Goal: Information Seeking & Learning: Learn about a topic

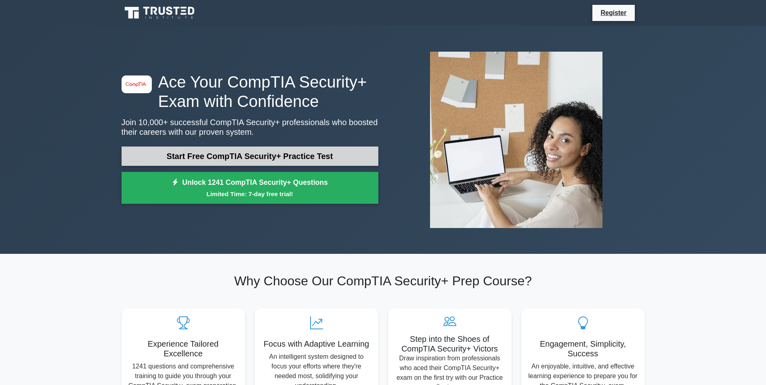
click at [346, 155] on link "Start Free CompTIA Security+ Practice Test" at bounding box center [250, 156] width 257 height 19
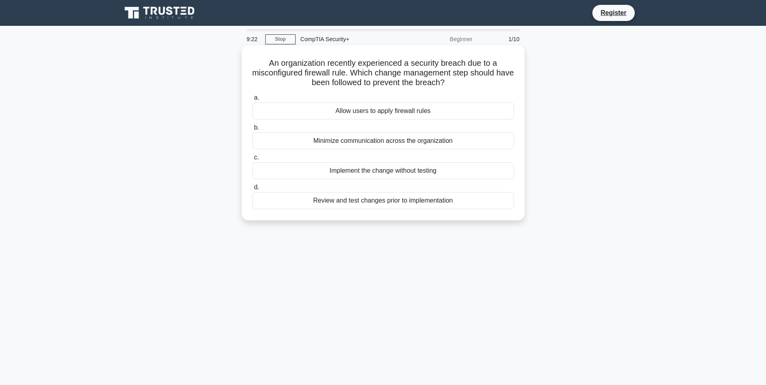
click at [371, 205] on div "Review and test changes prior to implementation" at bounding box center [383, 200] width 262 height 17
click at [252, 190] on input "d. Review and test changes prior to implementation" at bounding box center [252, 187] width 0 height 5
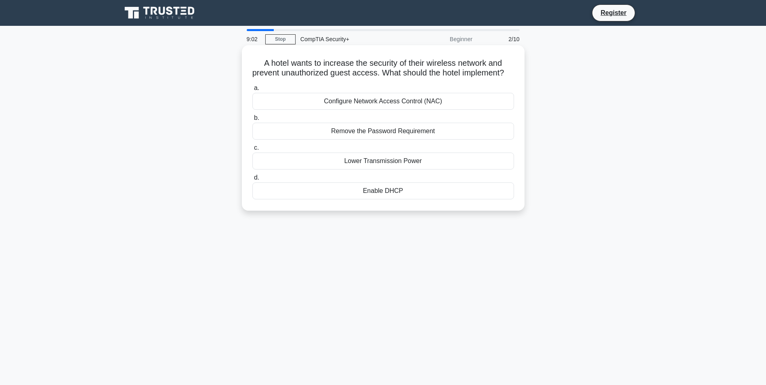
click at [436, 110] on div "Configure Network Access Control (NAC)" at bounding box center [383, 101] width 262 height 17
click at [252, 91] on input "a. Configure Network Access Control (NAC)" at bounding box center [252, 88] width 0 height 5
click at [378, 133] on div "Remote access VPN" at bounding box center [383, 131] width 262 height 17
click at [252, 121] on input "b. Remote access VPN" at bounding box center [252, 117] width 0 height 5
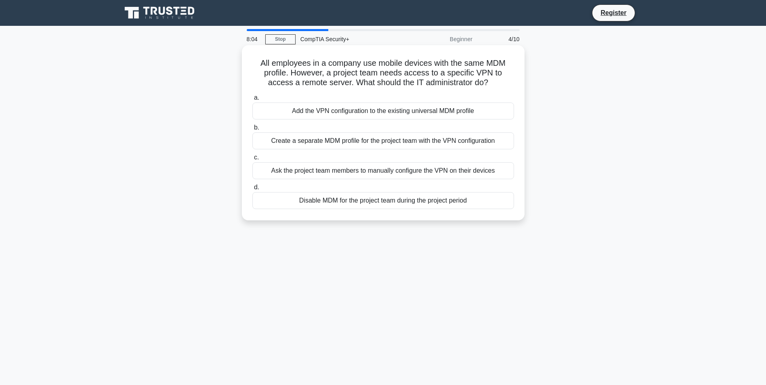
click at [385, 144] on div "Create a separate MDM profile for the project team with the VPN configuration" at bounding box center [383, 140] width 262 height 17
click at [252, 130] on input "b. Create a separate MDM profile for the project team with the VPN configuration" at bounding box center [252, 127] width 0 height 5
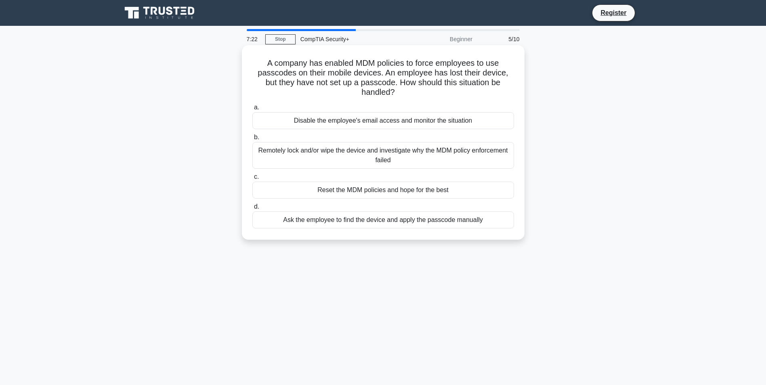
click at [325, 156] on div "Remotely lock and/or wipe the device and investigate why the MDM policy enforce…" at bounding box center [383, 155] width 262 height 27
click at [252, 140] on input "b. Remotely lock and/or wipe the device and investigate why the MDM policy enfo…" at bounding box center [252, 137] width 0 height 5
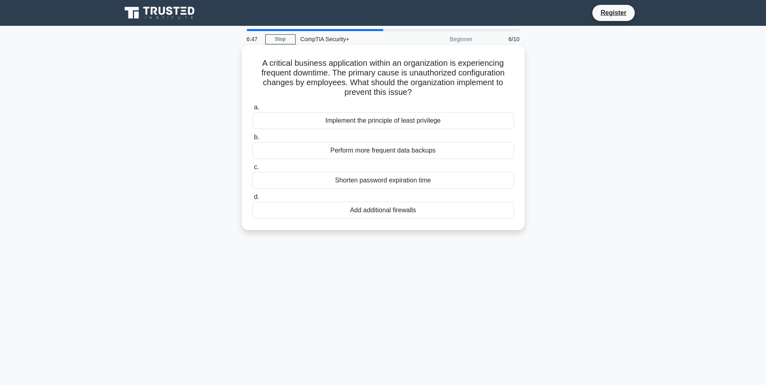
click at [348, 121] on div "Implement the principle of least privilege" at bounding box center [383, 120] width 262 height 17
click at [252, 110] on input "a. Implement the principle of least privilege" at bounding box center [252, 107] width 0 height 5
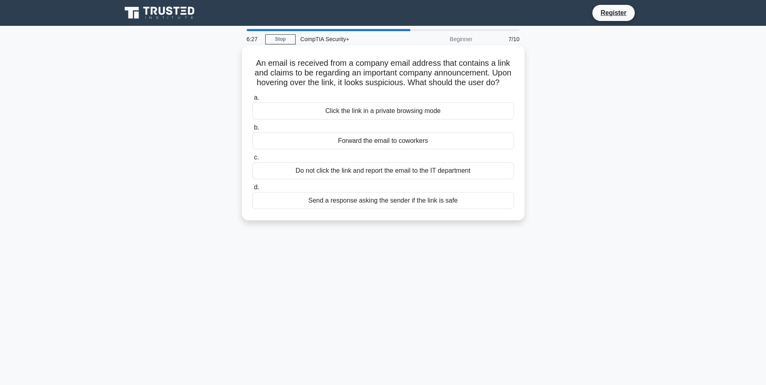
click at [418, 179] on div "Do not click the link and report the email to the IT department" at bounding box center [383, 170] width 262 height 17
click at [252, 160] on input "c. Do not click the link and report the email to the IT department" at bounding box center [252, 157] width 0 height 5
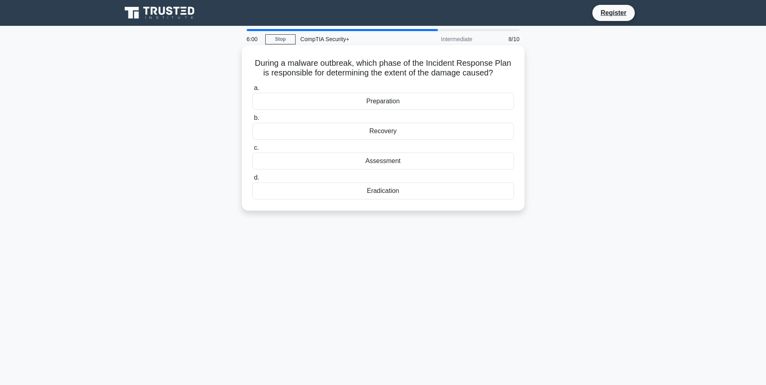
click at [396, 162] on div "Assessment" at bounding box center [383, 161] width 262 height 17
click at [252, 151] on input "c. Assessment" at bounding box center [252, 147] width 0 height 5
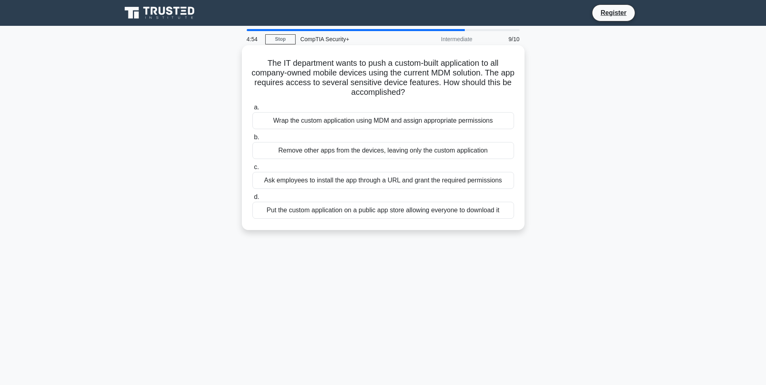
click at [428, 177] on div "Ask employees to install the app through a URL and grant the required permissio…" at bounding box center [383, 180] width 262 height 17
click at [252, 170] on input "c. Ask employees to install the app through a URL and grant the required permis…" at bounding box center [252, 167] width 0 height 5
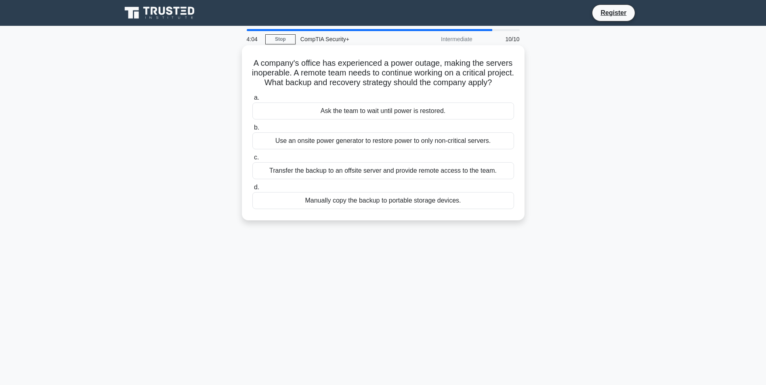
click at [352, 179] on div "Transfer the backup to an offsite server and provide remote access to the team." at bounding box center [383, 170] width 262 height 17
click at [252, 160] on input "c. Transfer the backup to an offsite server and provide remote access to the te…" at bounding box center [252, 157] width 0 height 5
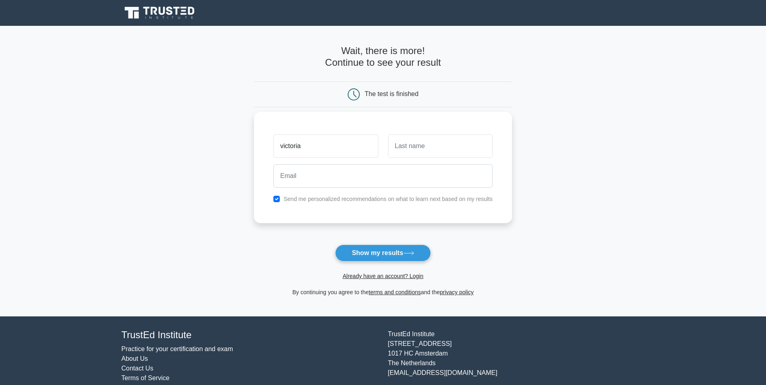
type input "victoria"
type input "Kaka"
type input "v"
type input "recruiter.cece@job4u.com"
click at [279, 198] on input "checkbox" at bounding box center [276, 199] width 6 height 6
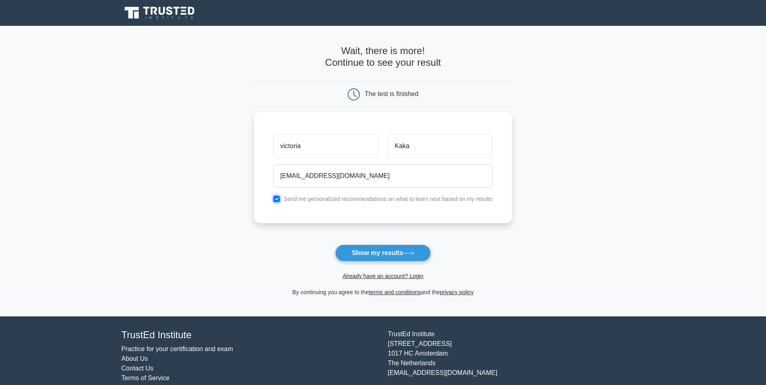
checkbox input "false"
click at [399, 254] on button "Show my results" at bounding box center [382, 253] width 95 height 17
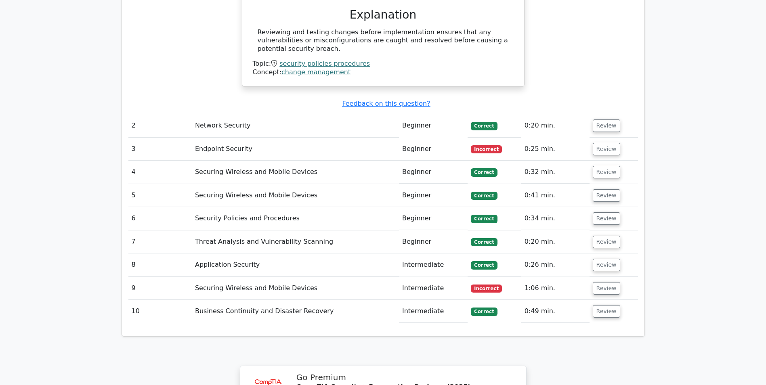
scroll to position [848, 0]
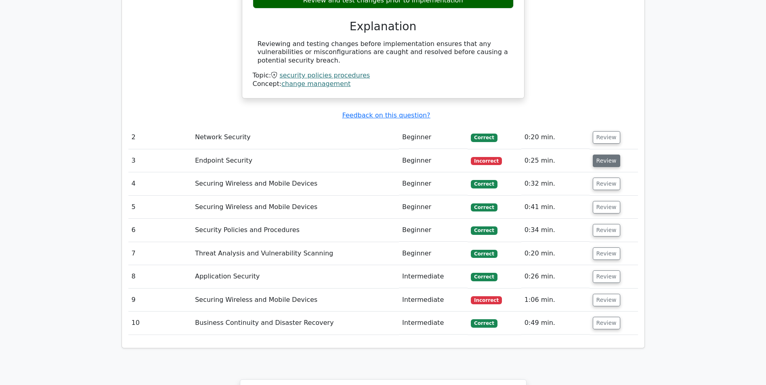
click at [597, 155] on button "Review" at bounding box center [606, 161] width 27 height 13
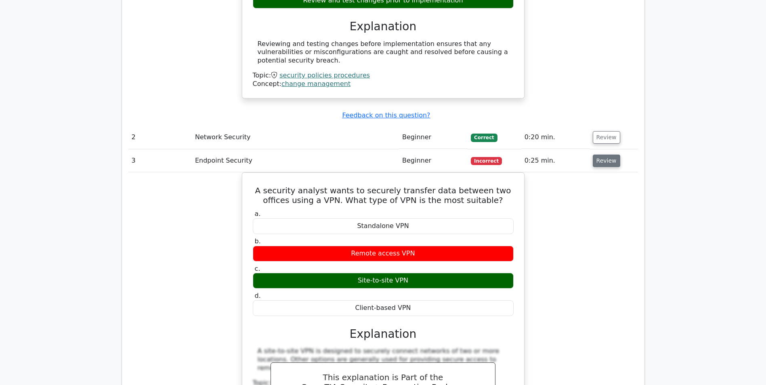
click at [603, 155] on button "Review" at bounding box center [606, 161] width 27 height 13
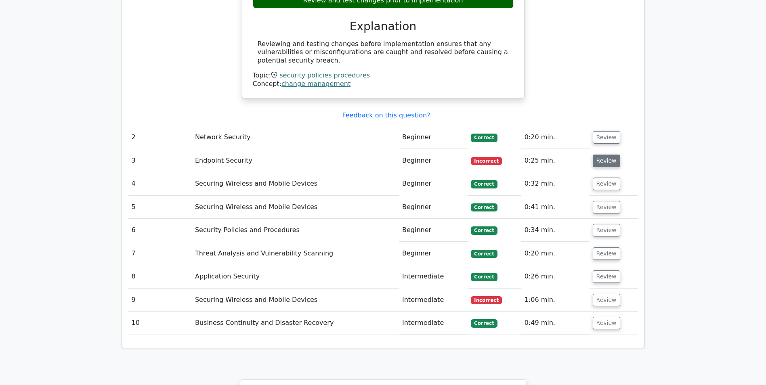
click at [597, 155] on button "Review" at bounding box center [606, 161] width 27 height 13
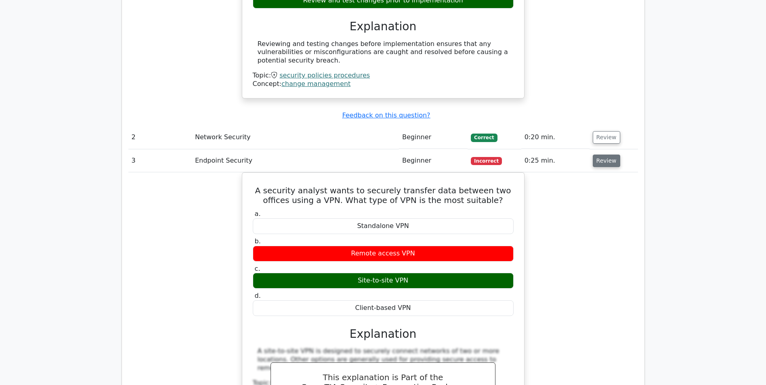
click at [603, 155] on button "Review" at bounding box center [606, 161] width 27 height 13
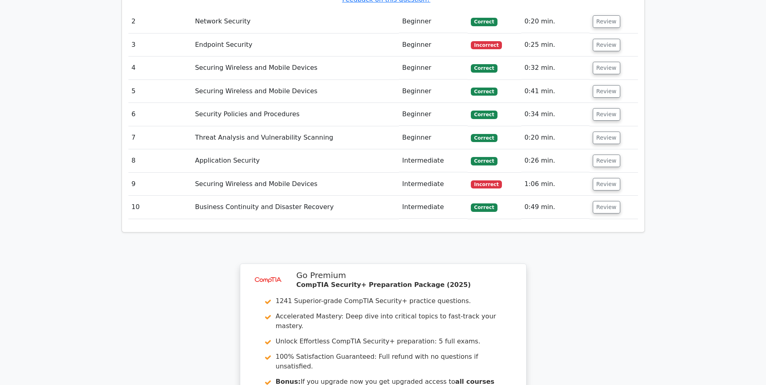
scroll to position [969, 0]
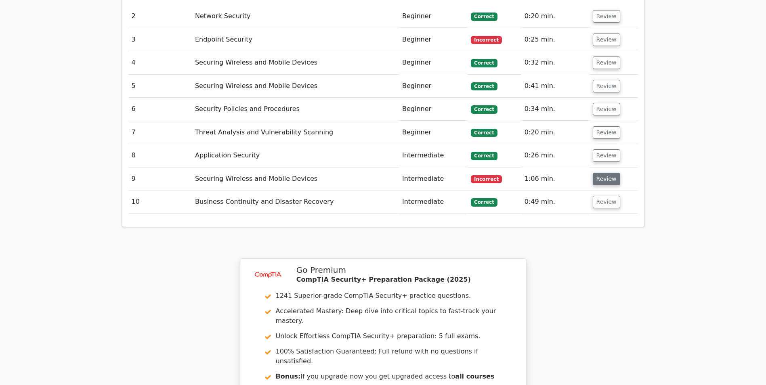
click at [606, 173] on button "Review" at bounding box center [606, 179] width 27 height 13
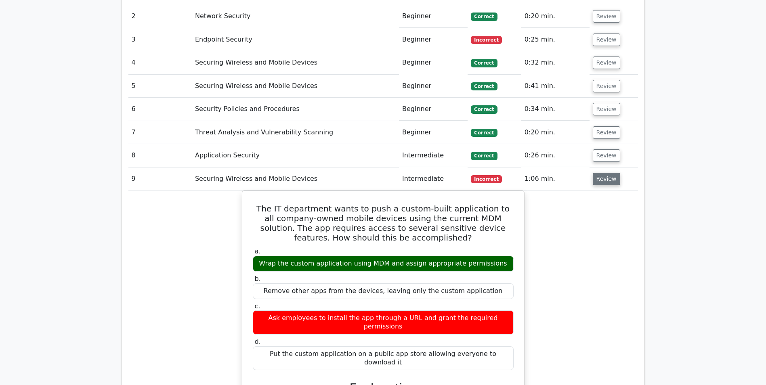
click at [611, 173] on button "Review" at bounding box center [606, 179] width 27 height 13
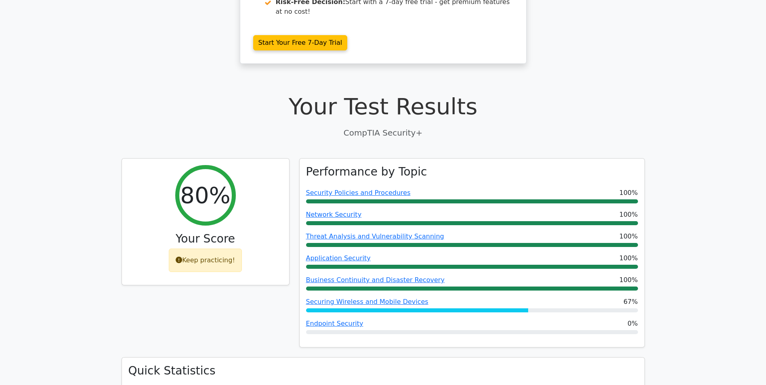
scroll to position [15, 0]
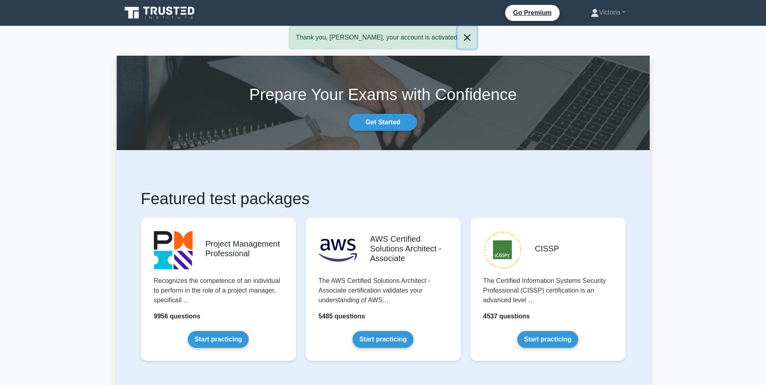
click at [457, 39] on button "Close" at bounding box center [466, 37] width 19 height 23
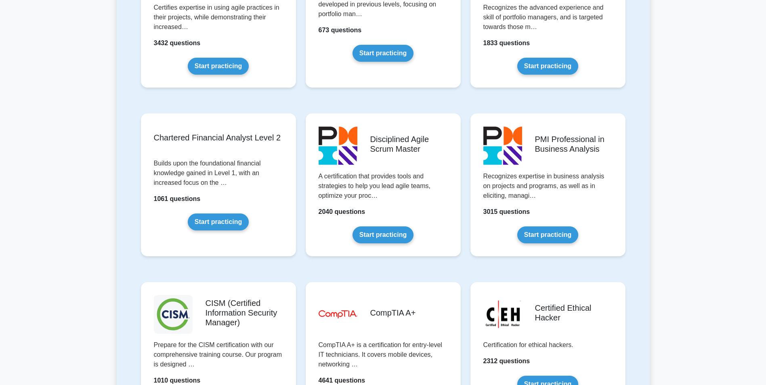
scroll to position [1090, 0]
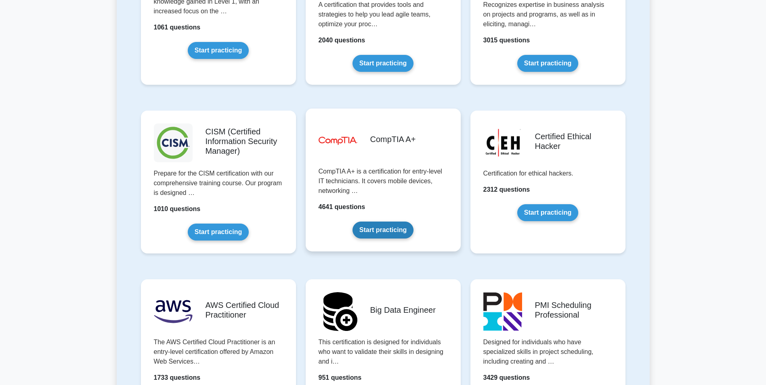
click at [386, 229] on link "Start practicing" at bounding box center [382, 230] width 61 height 17
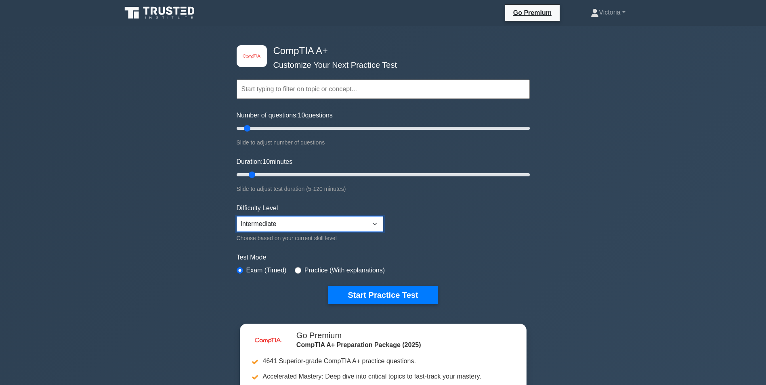
click at [373, 222] on select "Beginner Intermediate Expert" at bounding box center [310, 223] width 147 height 15
select select "expert"
click at [237, 216] on select "Beginner Intermediate Expert" at bounding box center [310, 223] width 147 height 15
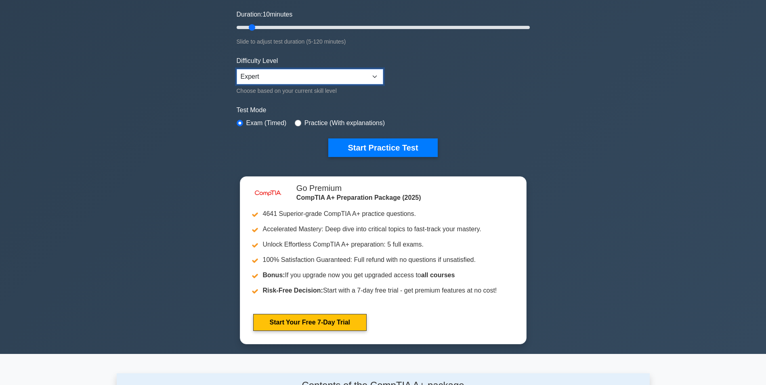
scroll to position [162, 0]
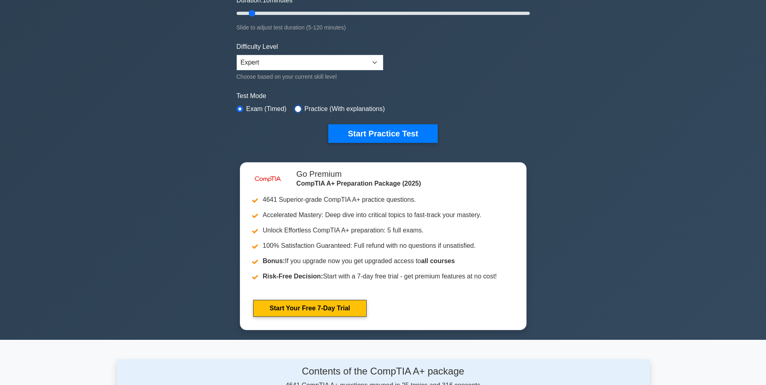
click at [295, 107] on input "radio" at bounding box center [298, 109] width 6 height 6
radio input "true"
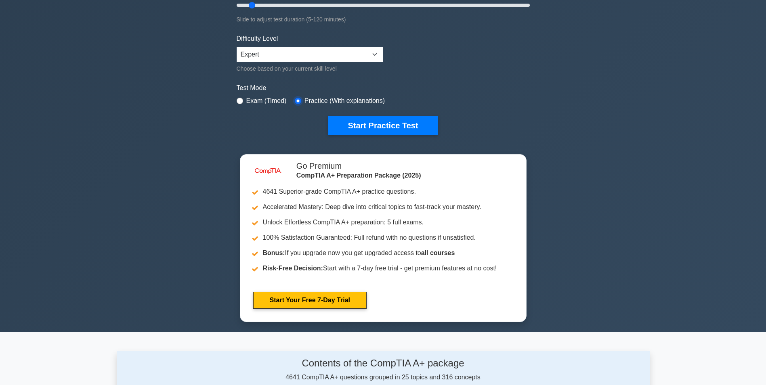
scroll to position [81, 0]
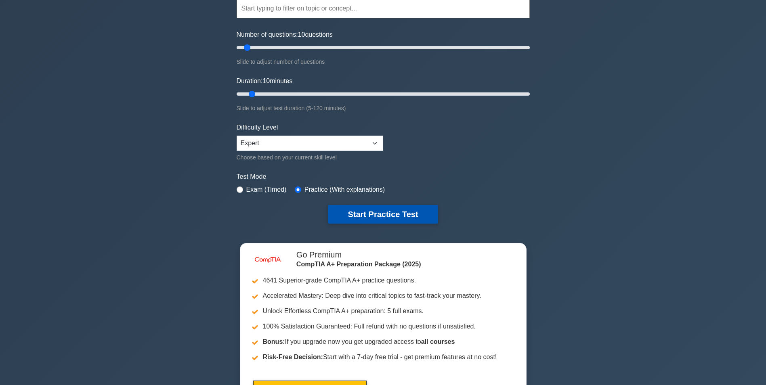
click at [378, 208] on button "Start Practice Test" at bounding box center [382, 214] width 109 height 19
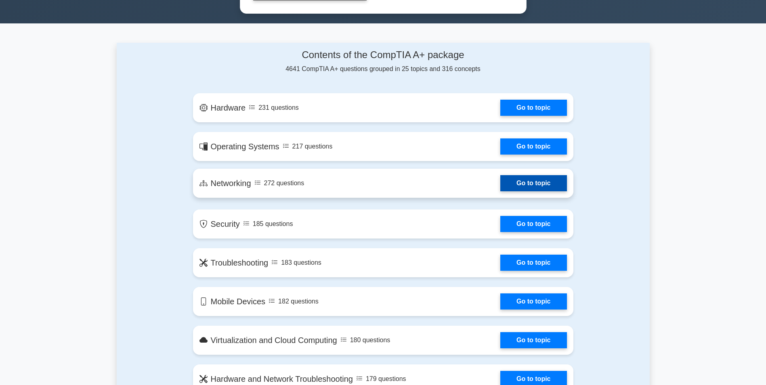
scroll to position [485, 0]
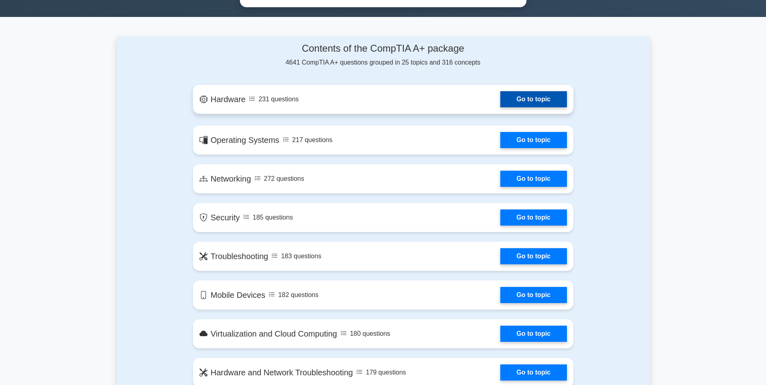
click at [541, 100] on link "Go to topic" at bounding box center [533, 99] width 66 height 16
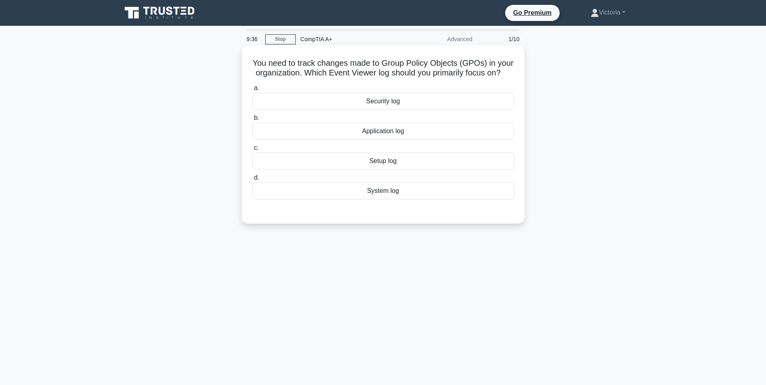
click at [384, 199] on div "System log" at bounding box center [383, 191] width 262 height 17
click at [252, 180] on input "d. System log" at bounding box center [252, 177] width 0 height 5
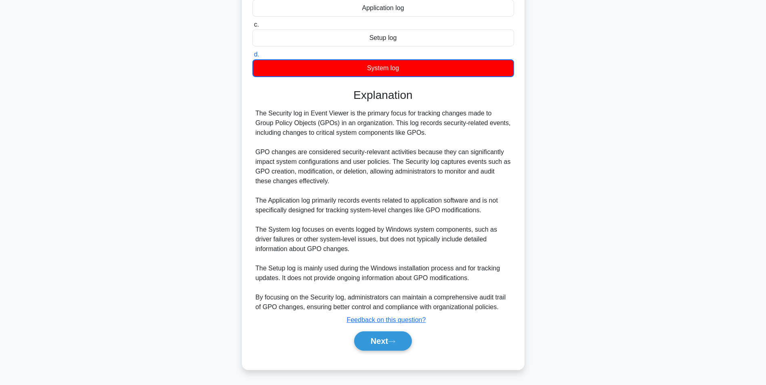
scroll to position [133, 0]
click at [394, 340] on icon at bounding box center [391, 342] width 7 height 4
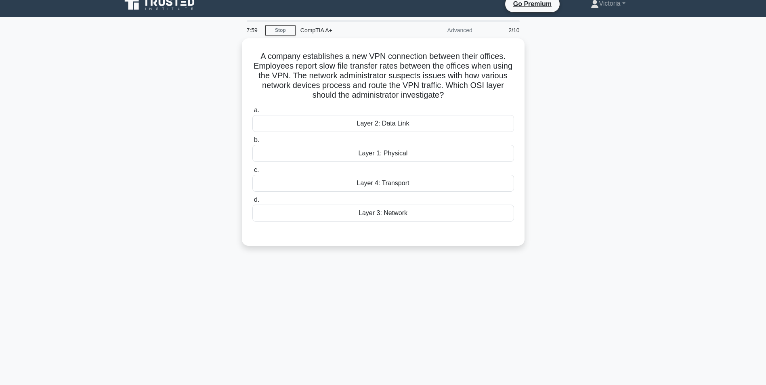
scroll to position [0, 0]
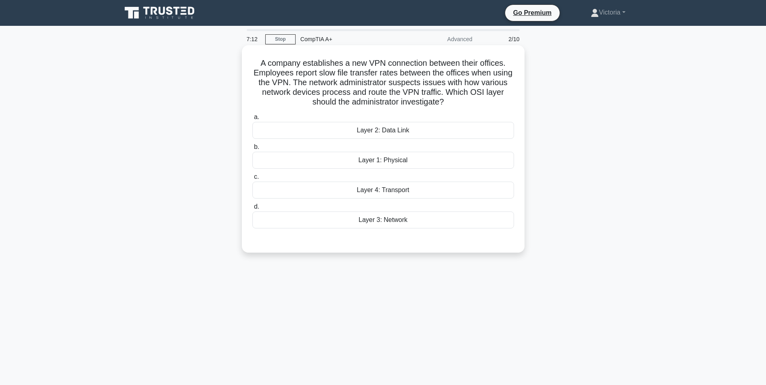
click at [377, 222] on div "Layer 3: Network" at bounding box center [383, 220] width 262 height 17
click at [252, 210] on input "d. Layer 3: Network" at bounding box center [252, 206] width 0 height 5
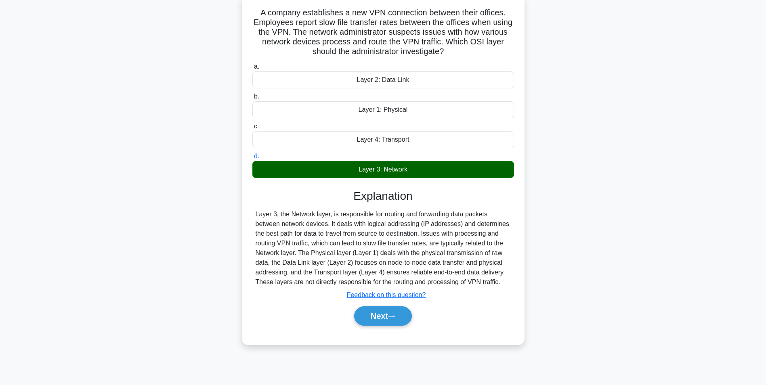
scroll to position [51, 0]
click at [373, 317] on button "Next" at bounding box center [383, 315] width 58 height 19
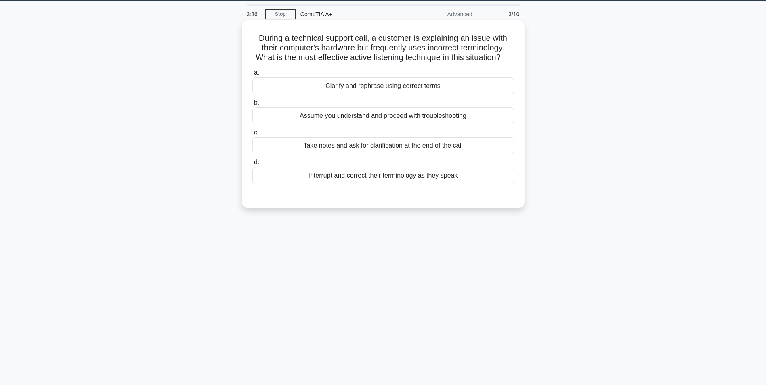
scroll to position [10, 0]
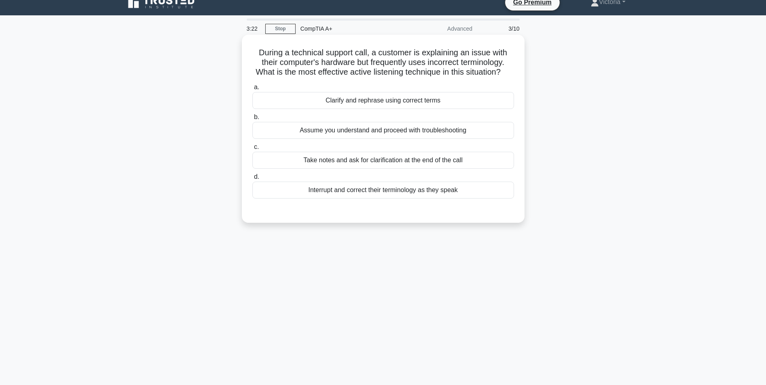
click at [348, 168] on div "Take notes and ask for clarification at the end of the call" at bounding box center [383, 160] width 262 height 17
click at [252, 150] on input "c. Take notes and ask for clarification at the end of the call" at bounding box center [252, 147] width 0 height 5
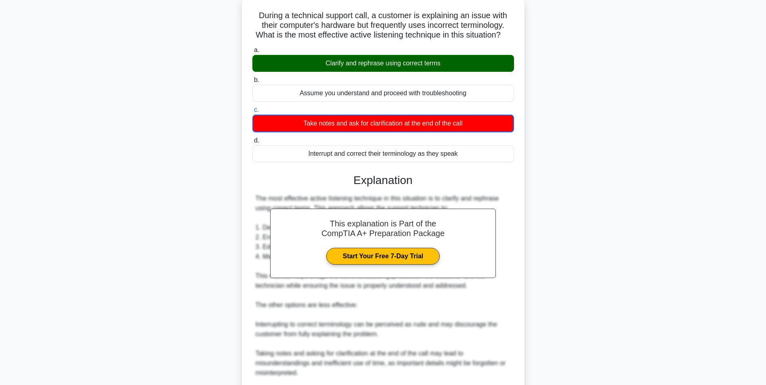
scroll to position [162, 0]
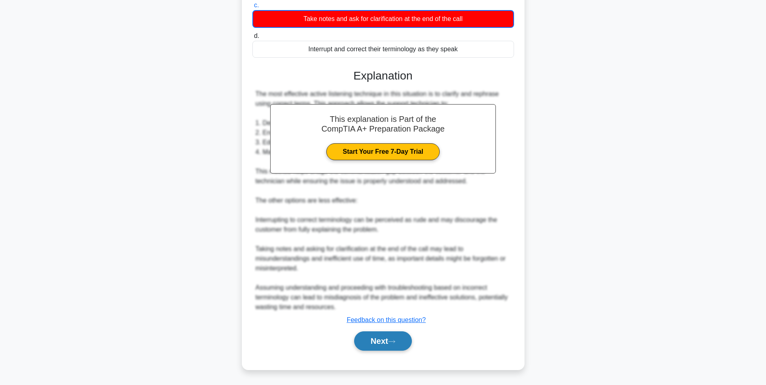
click at [395, 343] on icon at bounding box center [391, 342] width 7 height 4
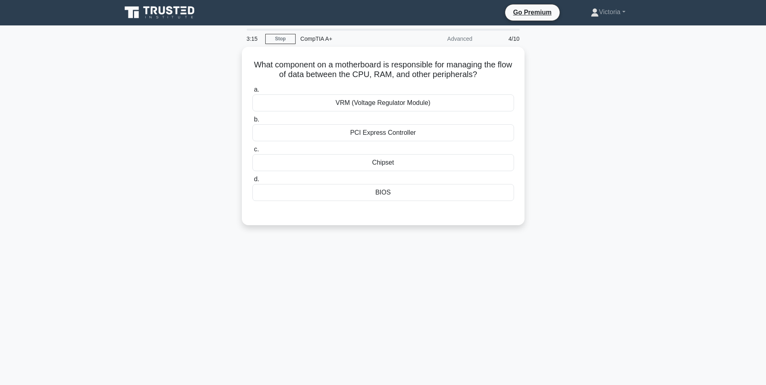
scroll to position [0, 0]
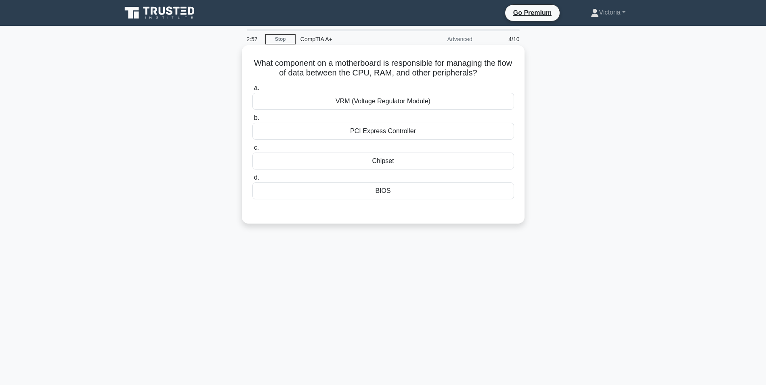
click at [392, 193] on div "BIOS" at bounding box center [383, 191] width 262 height 17
click at [252, 180] on input "d. BIOS" at bounding box center [252, 177] width 0 height 5
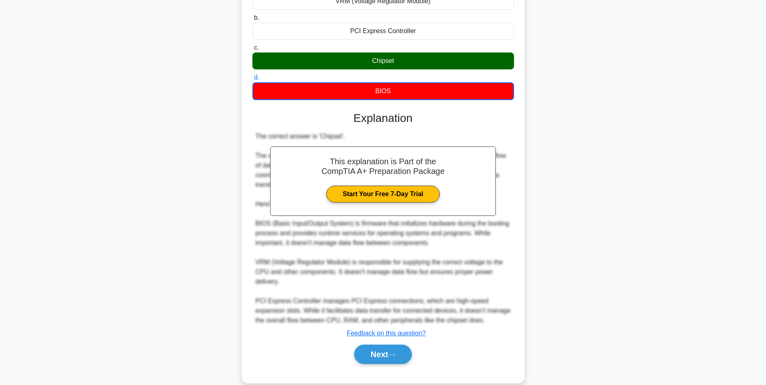
scroll to position [114, 0]
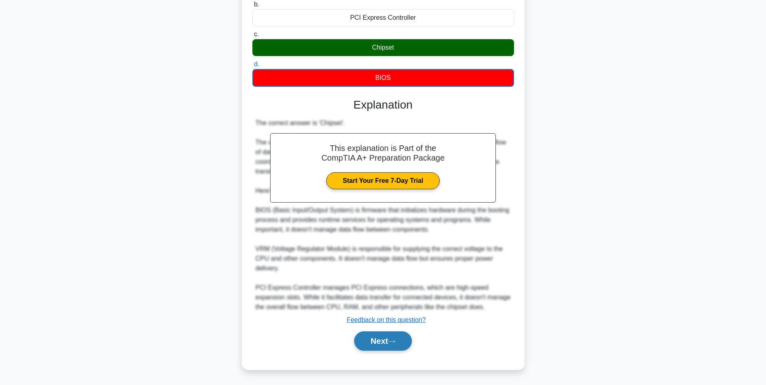
click at [394, 345] on button "Next" at bounding box center [383, 340] width 58 height 19
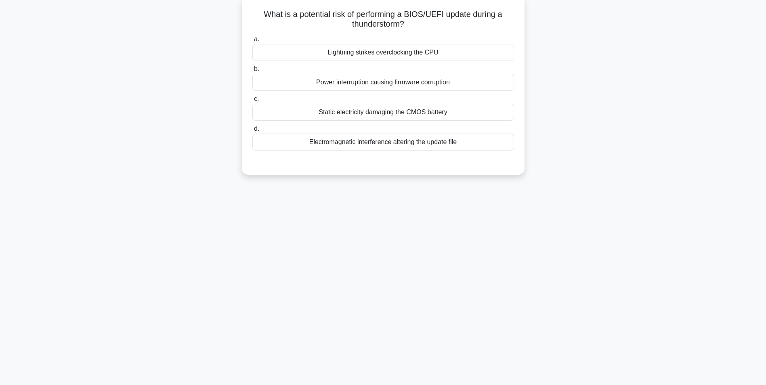
scroll to position [51, 0]
click at [432, 142] on div "Electromagnetic interference altering the update file" at bounding box center [383, 140] width 262 height 17
click at [252, 130] on input "d. Electromagnetic interference altering the update file" at bounding box center [252, 126] width 0 height 5
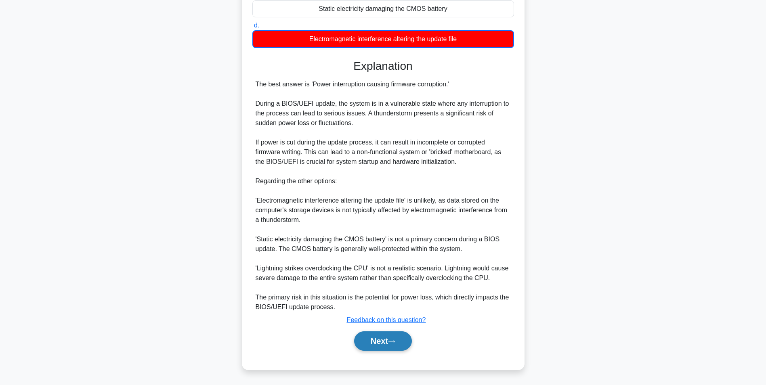
click at [396, 346] on button "Next" at bounding box center [383, 340] width 58 height 19
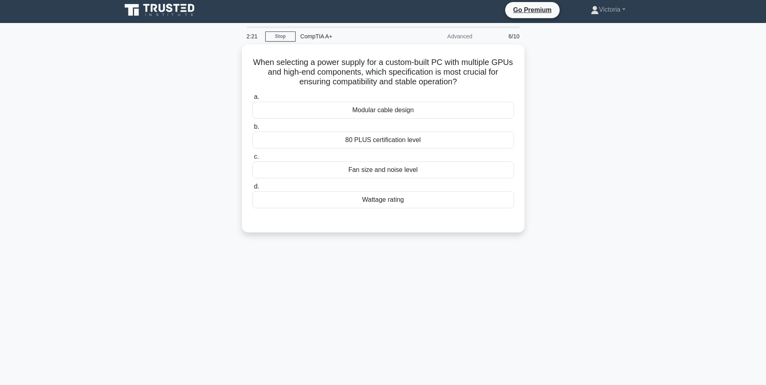
scroll to position [0, 0]
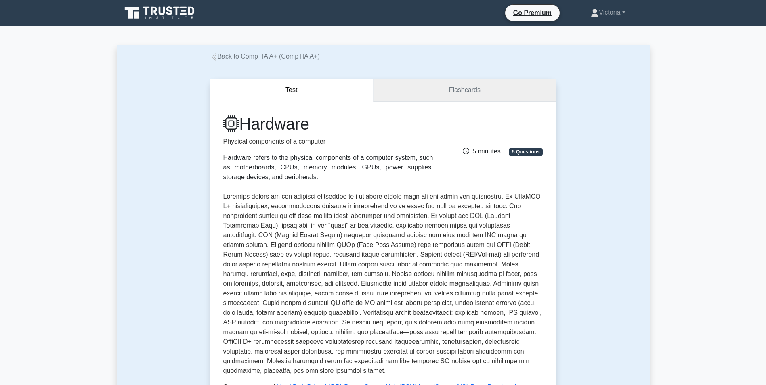
click at [467, 84] on link "Flashcards" at bounding box center [464, 90] width 183 height 23
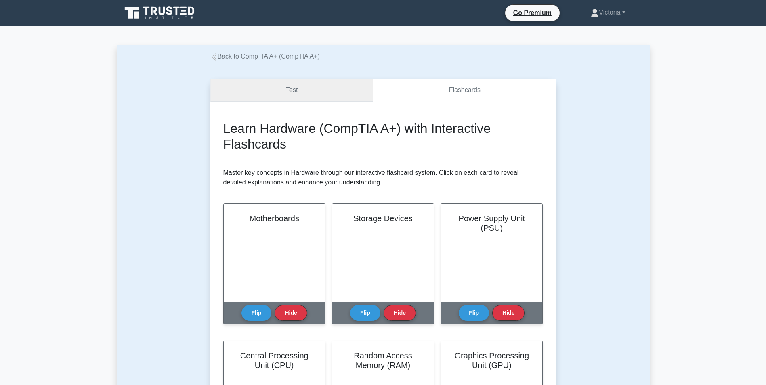
click at [308, 90] on link "Test" at bounding box center [291, 90] width 163 height 23
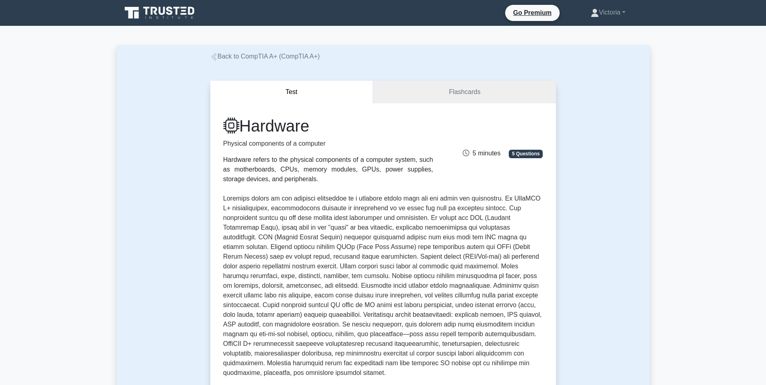
click at [214, 54] on icon at bounding box center [213, 56] width 7 height 7
